Goal: Transaction & Acquisition: Purchase product/service

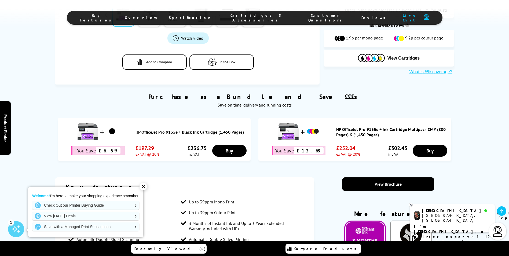
scroll to position [268, 0]
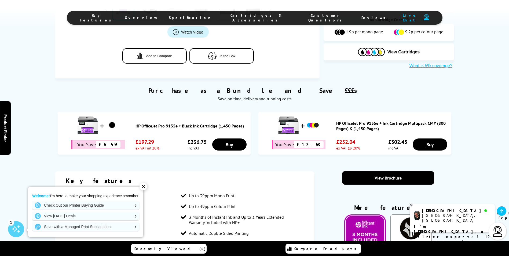
click at [176, 127] on link "HP OfficeJet Pro 9135e + Black Ink Cartridge (1,450 Pages)" at bounding box center [191, 125] width 112 height 5
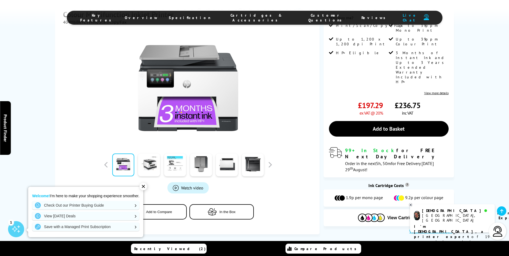
scroll to position [161, 0]
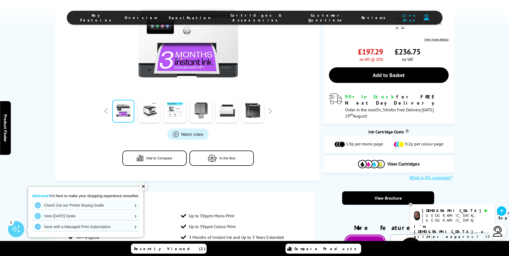
click at [238, 154] on button "In the Box" at bounding box center [221, 157] width 64 height 15
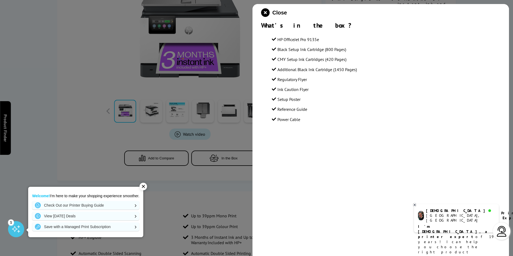
click at [224, 170] on div at bounding box center [256, 128] width 513 height 256
click at [268, 13] on icon "close modal" at bounding box center [265, 12] width 9 height 9
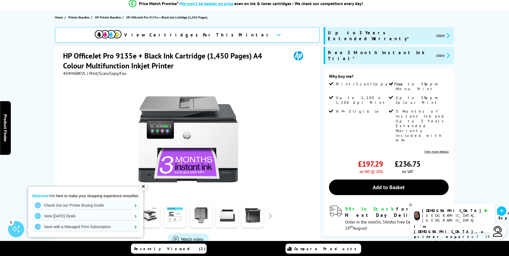
scroll to position [0, 0]
